Goal: Navigation & Orientation: Go to known website

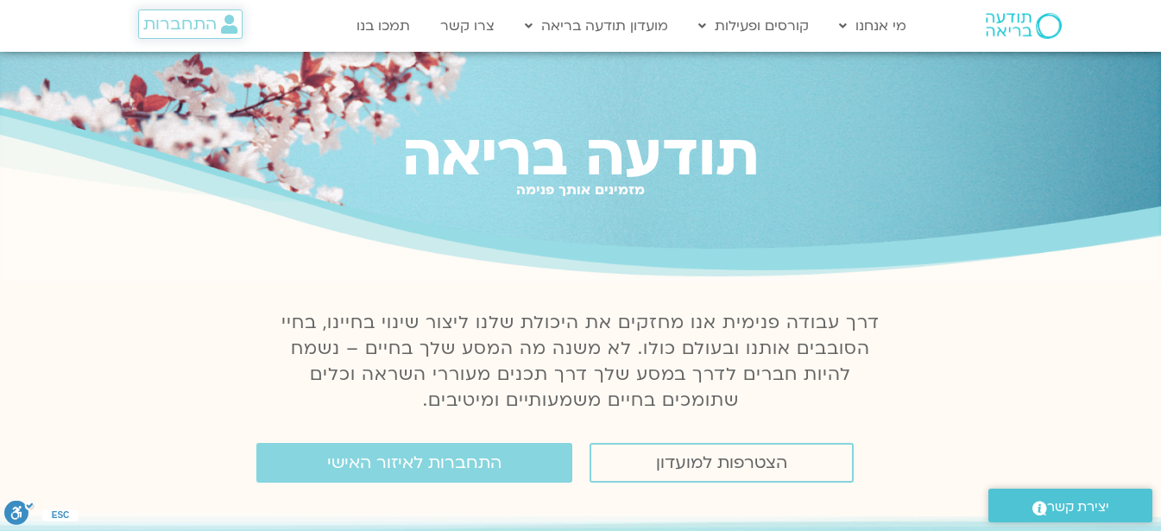
click at [189, 16] on span "התחברות" at bounding box center [179, 24] width 73 height 19
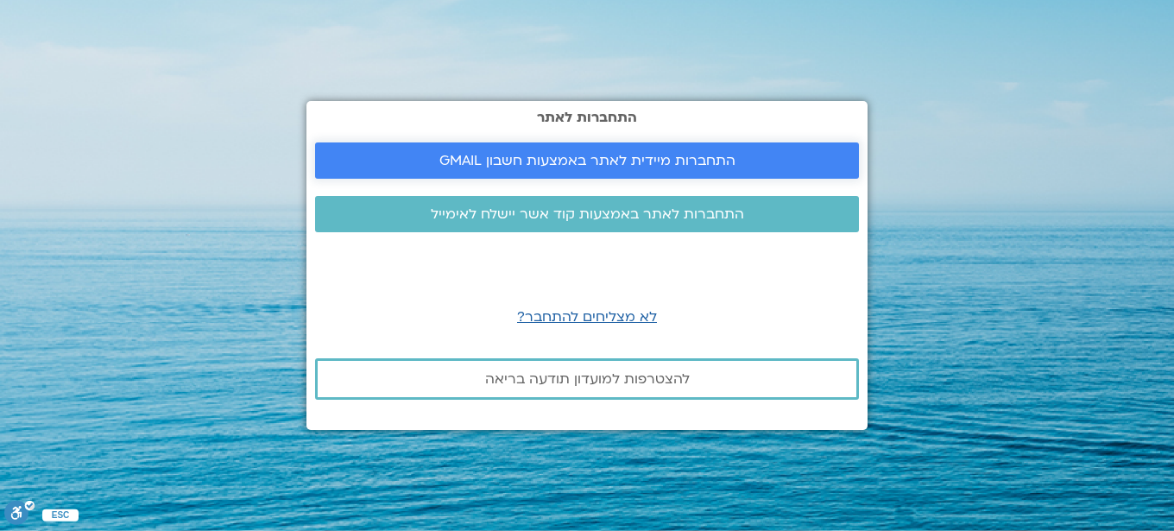
click at [510, 161] on span "התחברות מיידית לאתר באמצעות חשבון GMAIL" at bounding box center [587, 161] width 296 height 16
